Goal: Task Accomplishment & Management: Complete application form

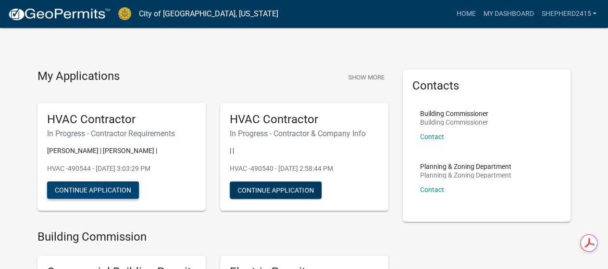
click at [109, 187] on button "Continue Application" at bounding box center [93, 189] width 92 height 17
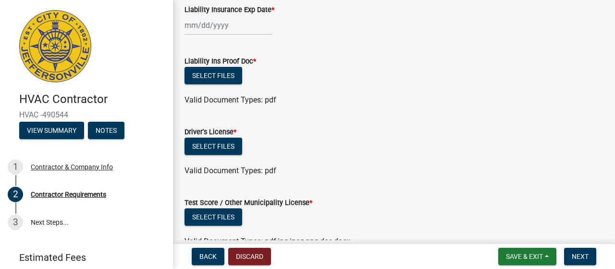
scroll to position [48, 0]
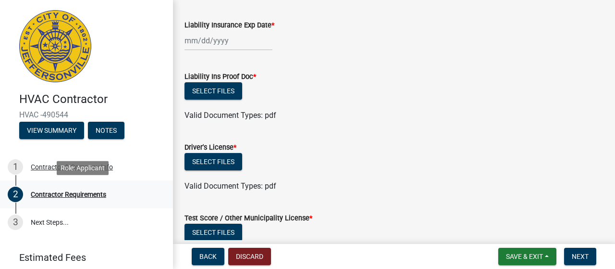
click at [62, 195] on div "Contractor Requirements" at bounding box center [68, 194] width 75 height 7
click at [76, 192] on div "Contractor Requirements" at bounding box center [68, 194] width 75 height 7
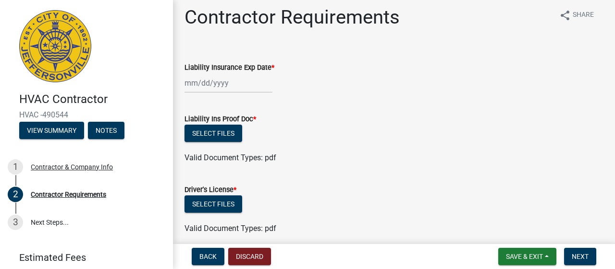
scroll to position [0, 0]
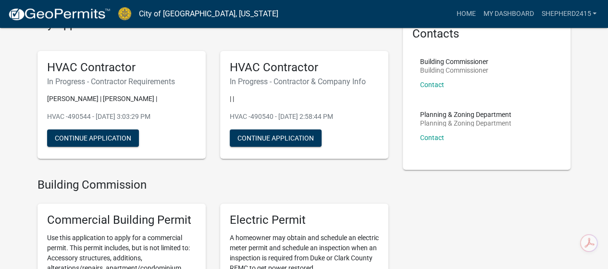
scroll to position [48, 0]
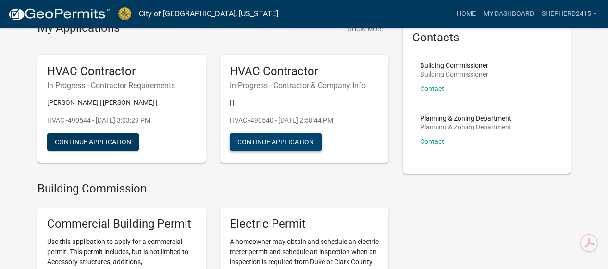
click at [253, 138] on button "Continue Application" at bounding box center [276, 141] width 92 height 17
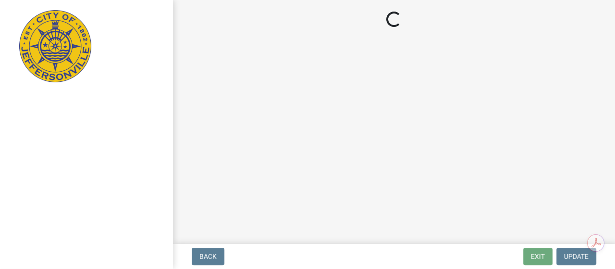
select select "KY"
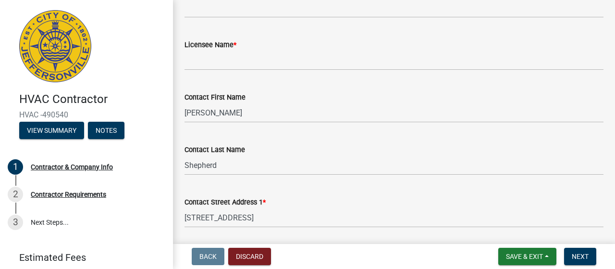
scroll to position [96, 0]
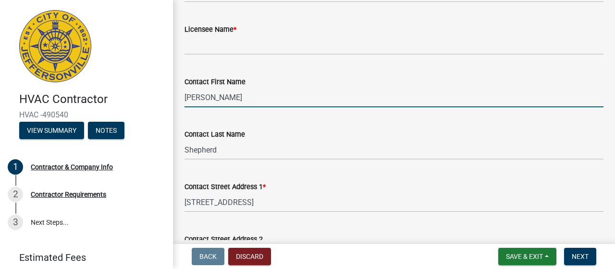
click at [250, 96] on input "[PERSON_NAME]" at bounding box center [393, 97] width 419 height 20
type input "D"
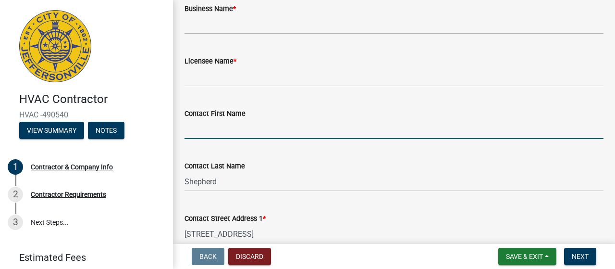
scroll to position [0, 0]
